Goal: Browse casually

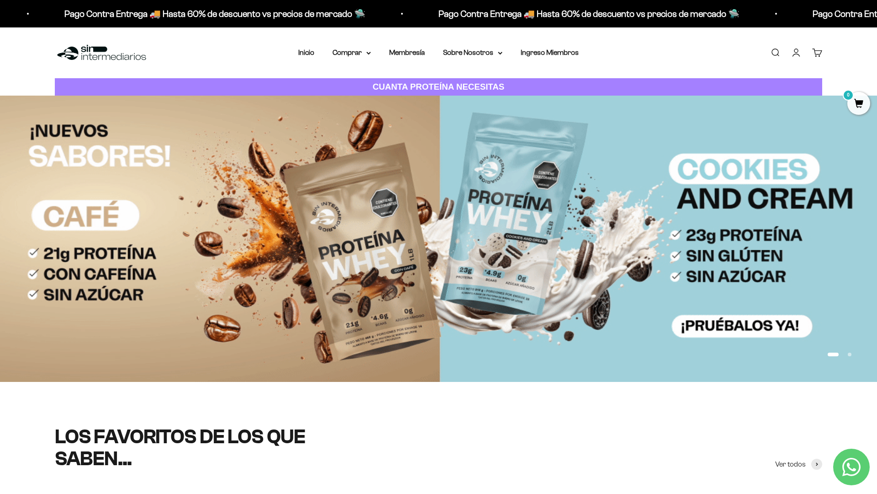
scroll to position [102, 0]
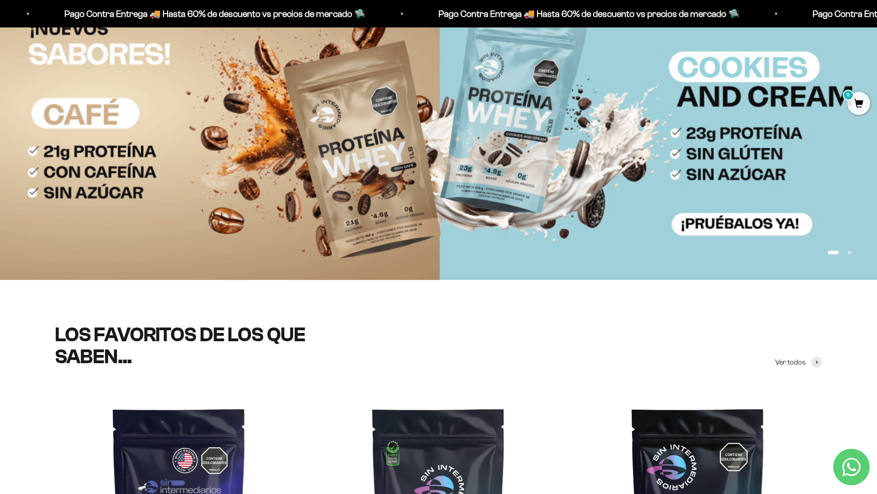
scroll to position [101, 0]
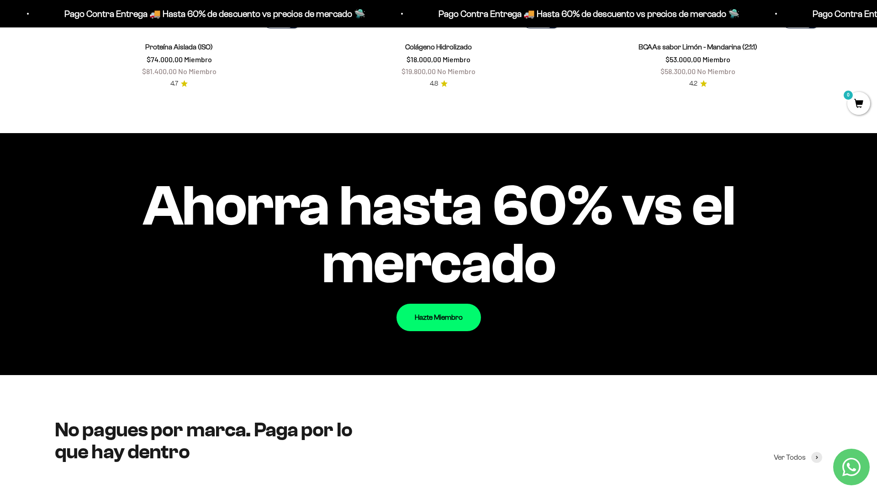
scroll to position [1124, 0]
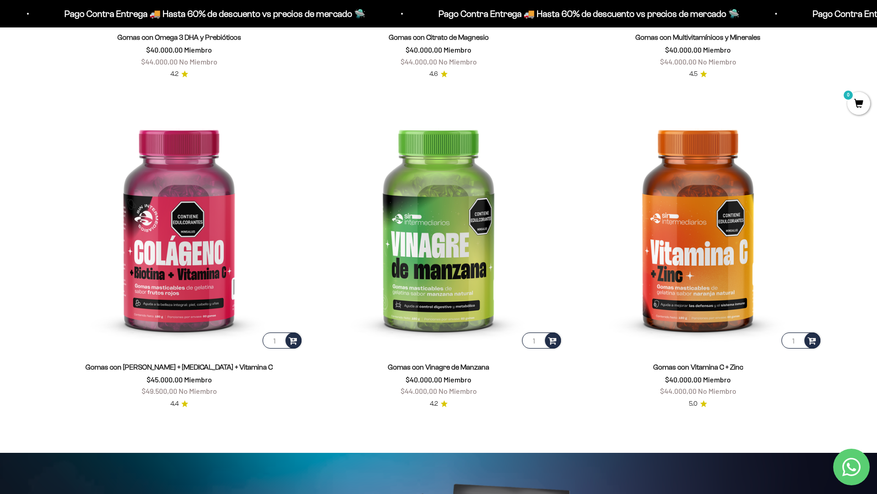
click at [877, 21] on html "Ir al contenido Pago Contra Entrega 🚚 Hasta 60% de descuento vs precios [PERSON…" at bounding box center [438, 455] width 877 height 4415
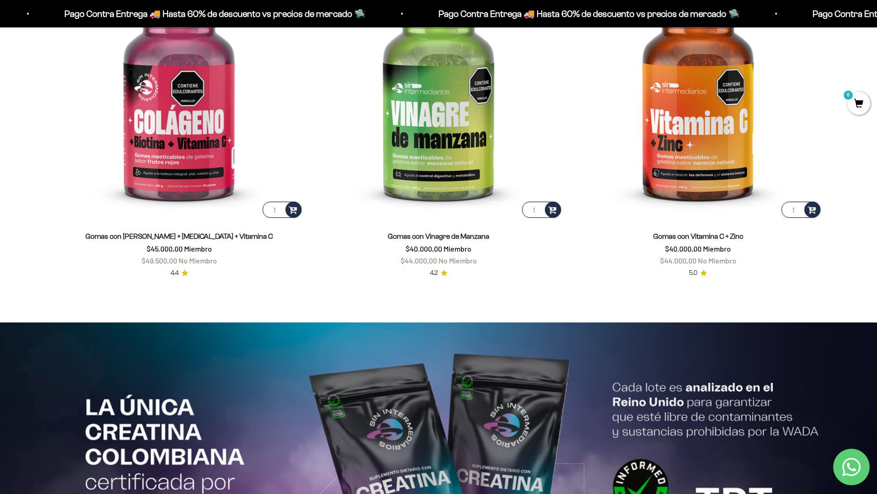
click at [877, 21] on html "Ir al contenido Pago Contra Entrega 🚚 Hasta 60% de descuento vs precios [PERSON…" at bounding box center [438, 325] width 877 height 4415
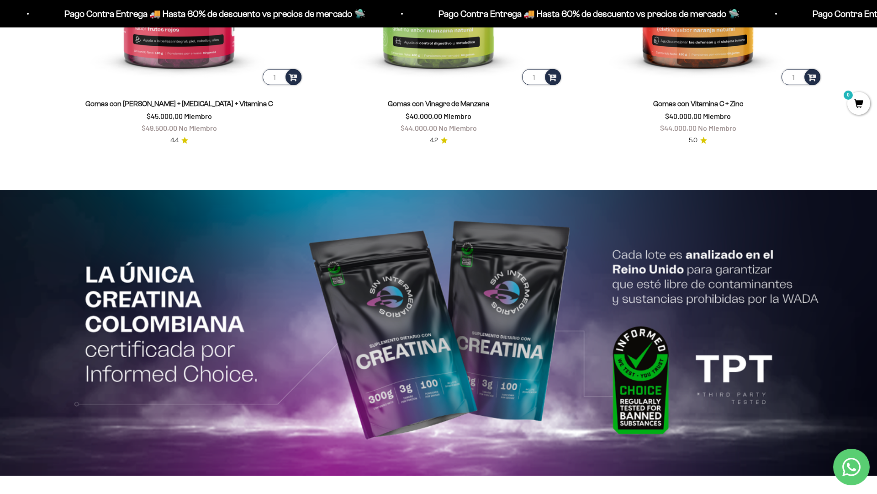
click at [877, 21] on html "Ir al contenido Pago Contra Entrega 🚚 Hasta 60% de descuento vs precios [PERSON…" at bounding box center [438, 192] width 877 height 4415
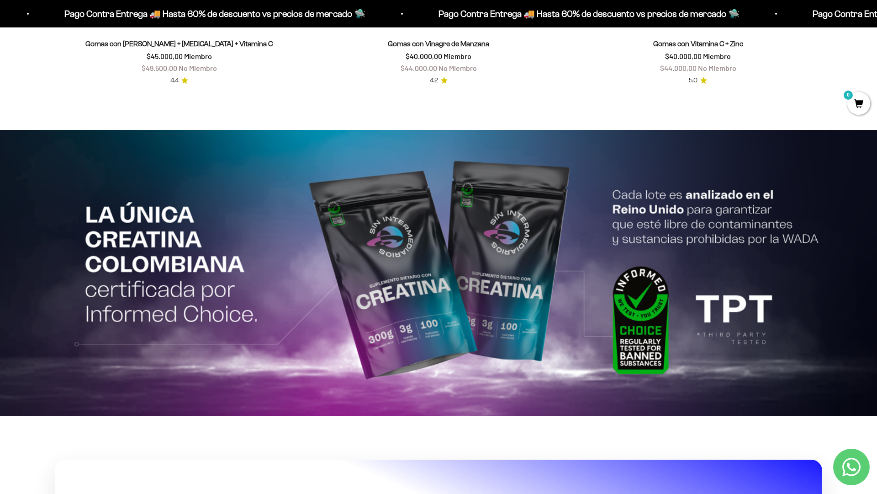
click at [877, 21] on html "Ir al contenido Pago Contra Entrega 🚚 Hasta 60% de descuento vs precios [PERSON…" at bounding box center [438, 132] width 877 height 4415
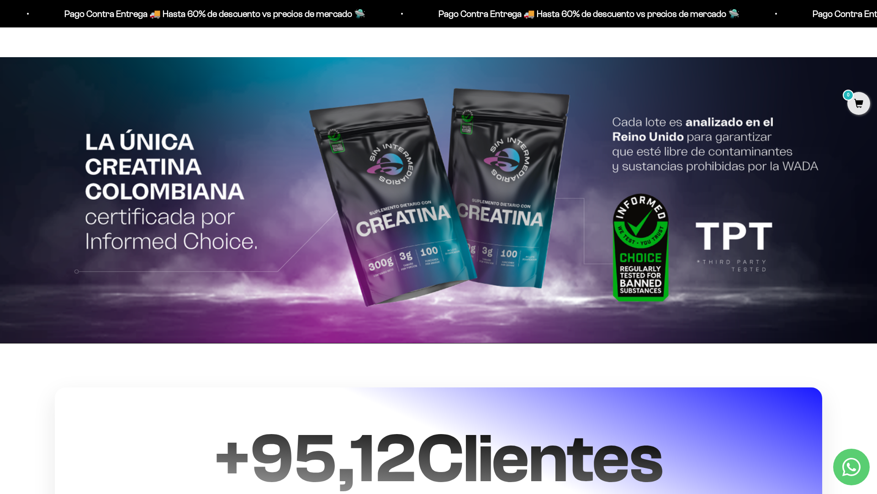
click at [877, 21] on html "Ir al contenido Pago Contra Entrega 🚚 Hasta 60% de descuento vs precios [PERSON…" at bounding box center [438, 60] width 877 height 4415
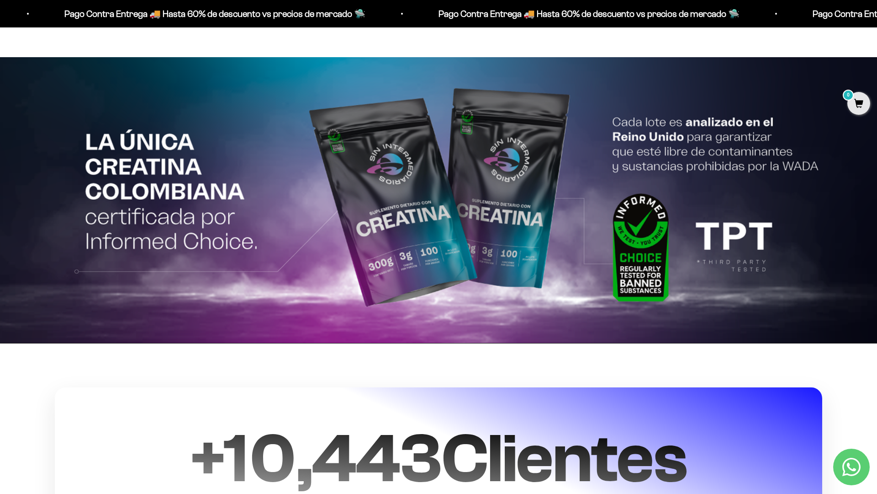
scroll to position [2218, 0]
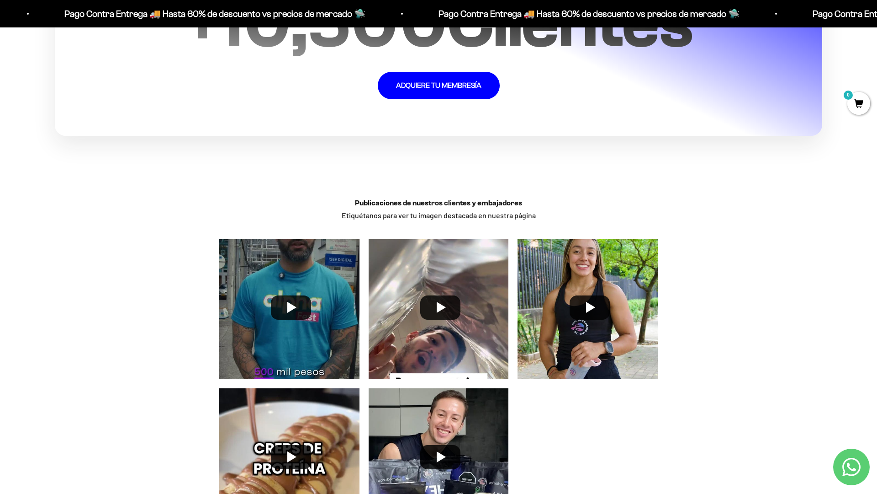
click at [834, 354] on div "Publicaciones de nuestros clientes y embajadores Etiquétanos para ver tu imagen…" at bounding box center [438, 375] width 877 height 372
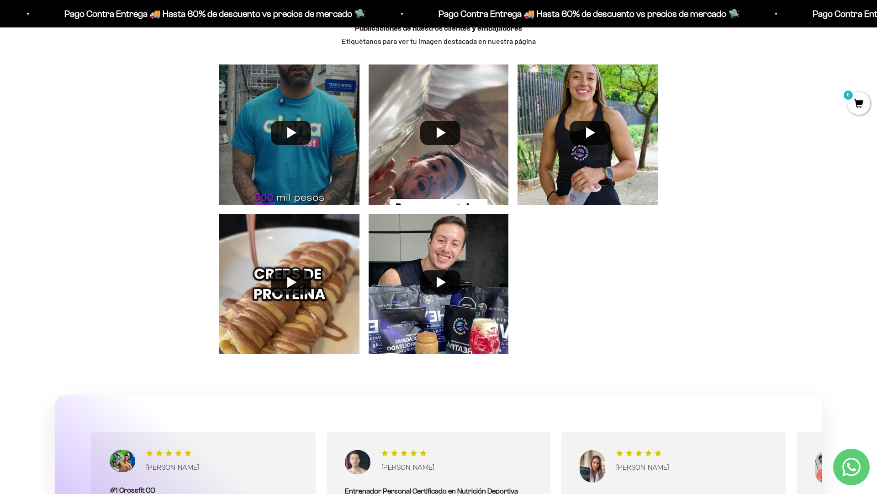
scroll to position [2756, 0]
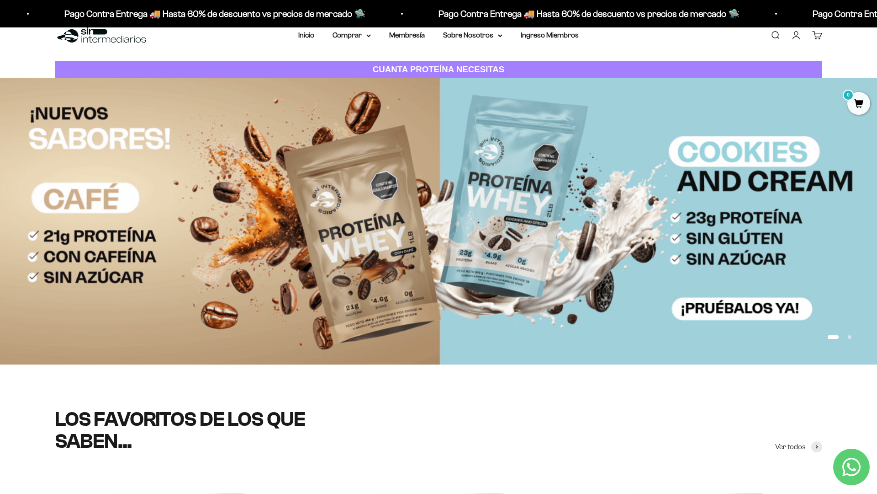
scroll to position [0, 0]
